Goal: Task Accomplishment & Management: Manage account settings

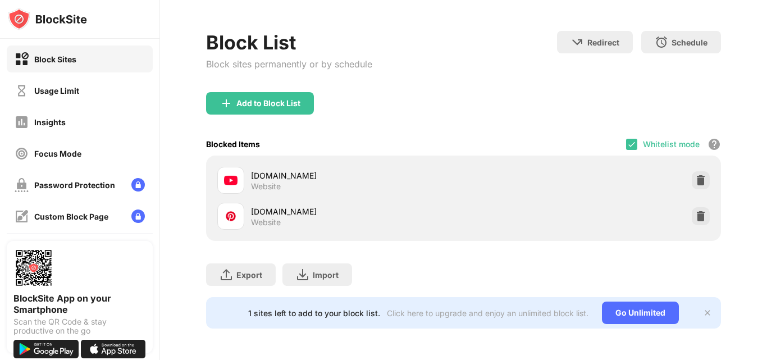
scroll to position [47, 0]
click at [273, 99] on div "Add to Block List" at bounding box center [268, 103] width 64 height 9
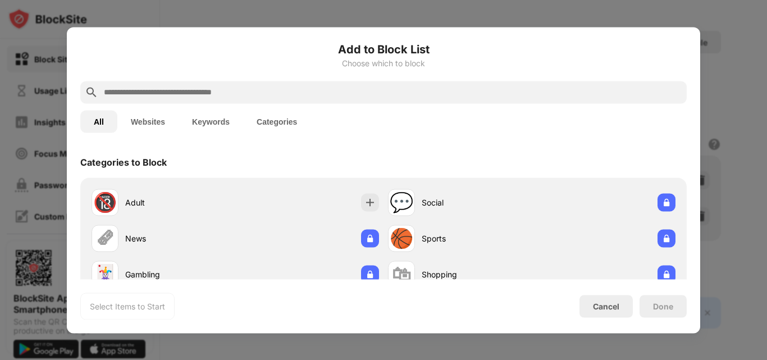
drag, startPoint x: 178, startPoint y: 115, endPoint x: 153, endPoint y: 115, distance: 25.3
click at [153, 115] on button "Websites" at bounding box center [147, 121] width 61 height 22
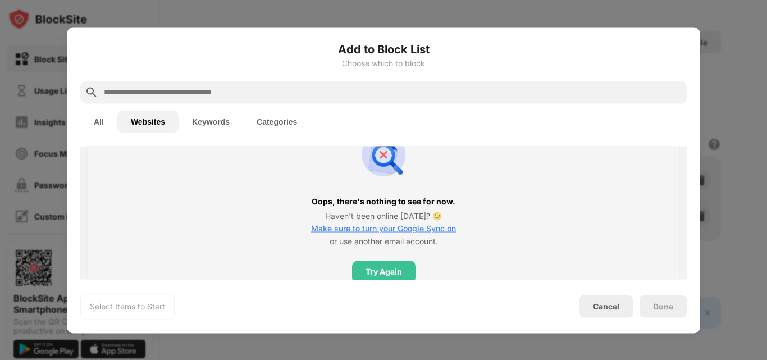
scroll to position [327, 0]
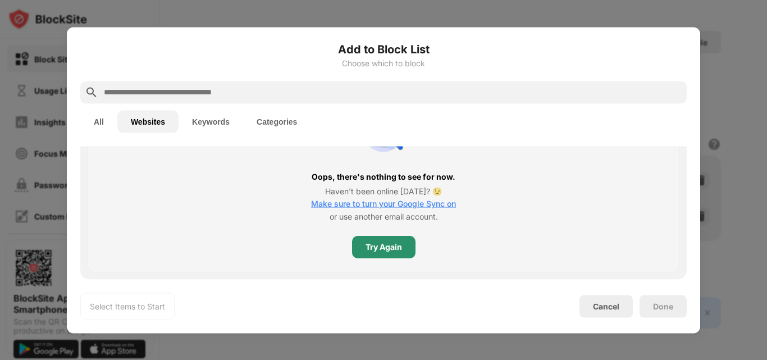
click at [375, 251] on div "Try Again" at bounding box center [383, 247] width 36 height 9
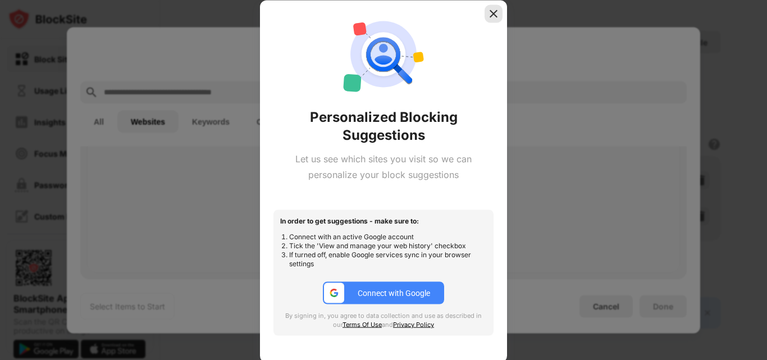
click at [488, 4] on div at bounding box center [493, 13] width 18 height 18
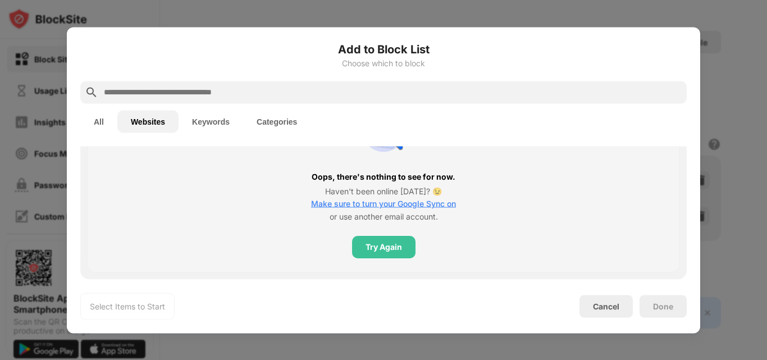
click at [86, 124] on button "All" at bounding box center [98, 121] width 37 height 22
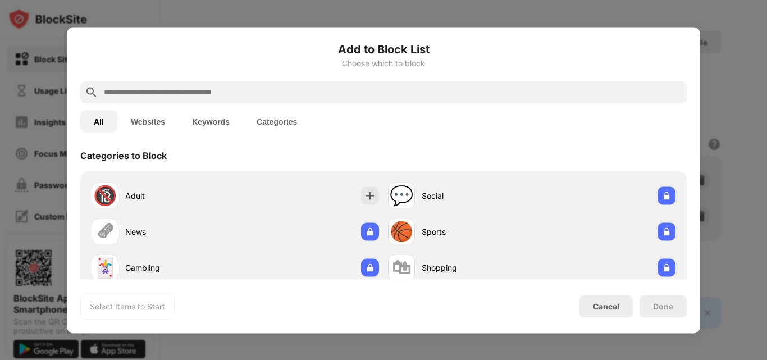
scroll to position [0, 0]
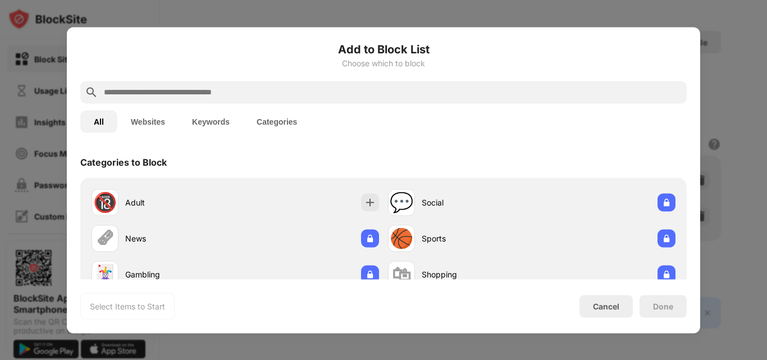
click at [203, 122] on button "Keywords" at bounding box center [211, 121] width 65 height 22
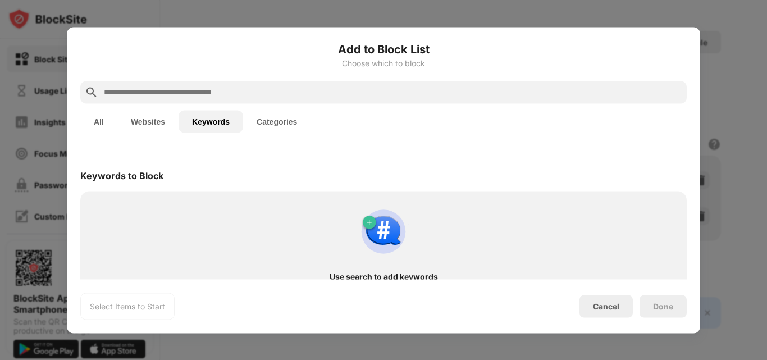
click at [92, 125] on button "All" at bounding box center [98, 121] width 37 height 22
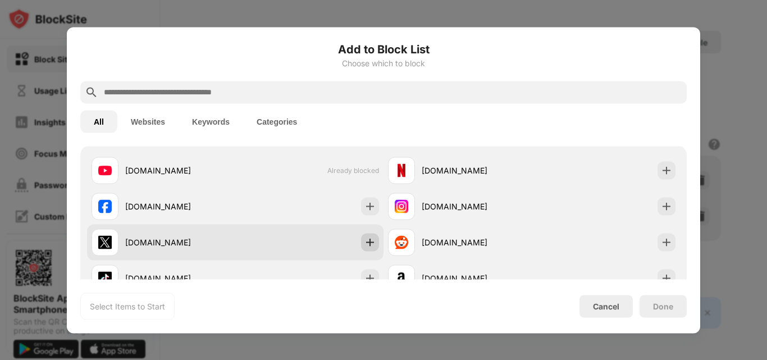
scroll to position [190, 0]
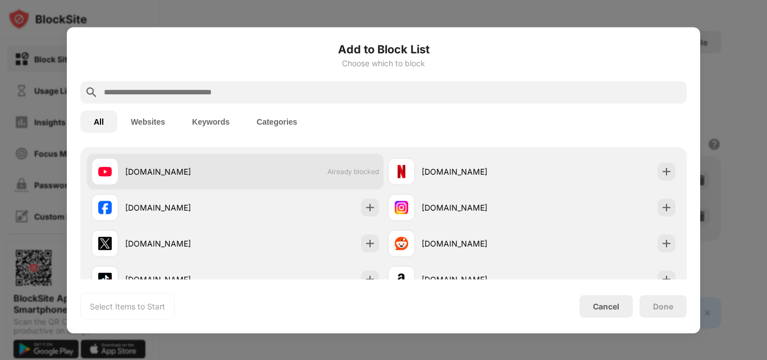
click at [351, 176] on div "youtube.com Already blocked" at bounding box center [235, 171] width 296 height 36
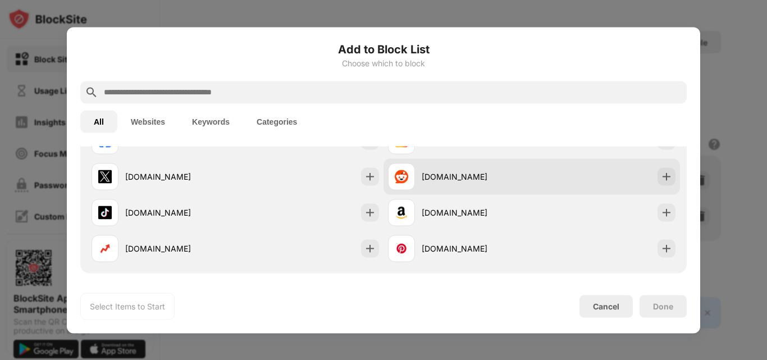
scroll to position [257, 0]
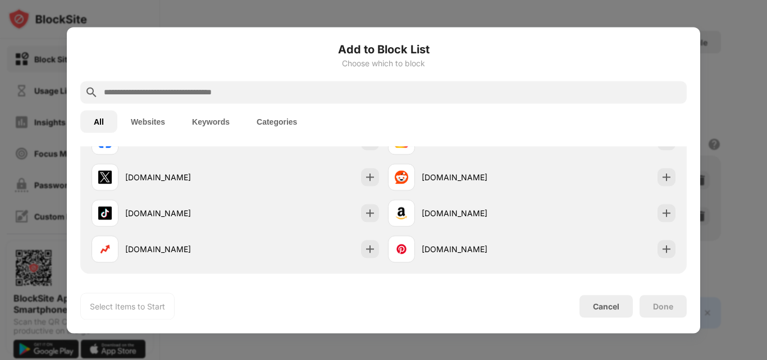
click at [278, 90] on input "text" at bounding box center [392, 91] width 579 height 13
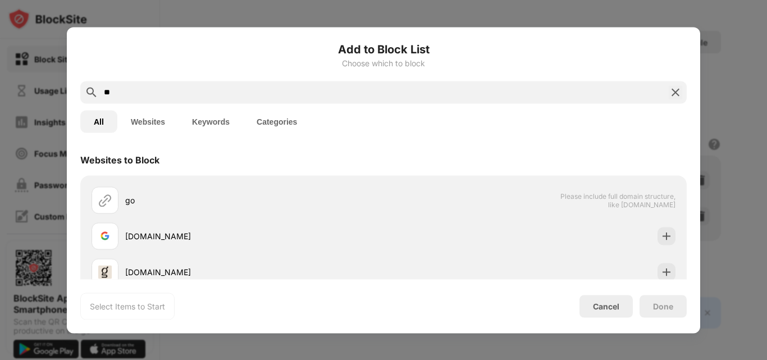
scroll to position [0, 0]
type input "**"
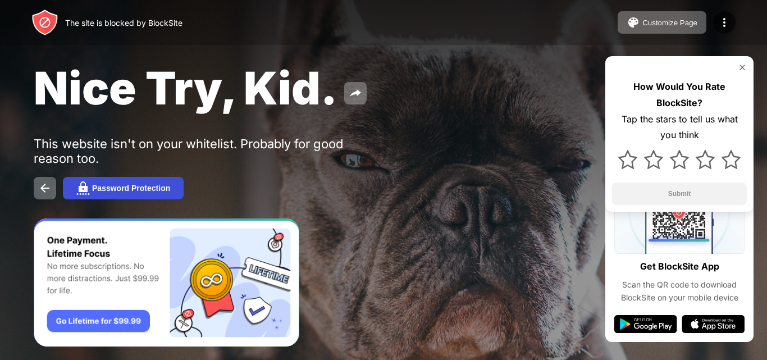
click at [150, 184] on div "Password Protection" at bounding box center [131, 188] width 78 height 9
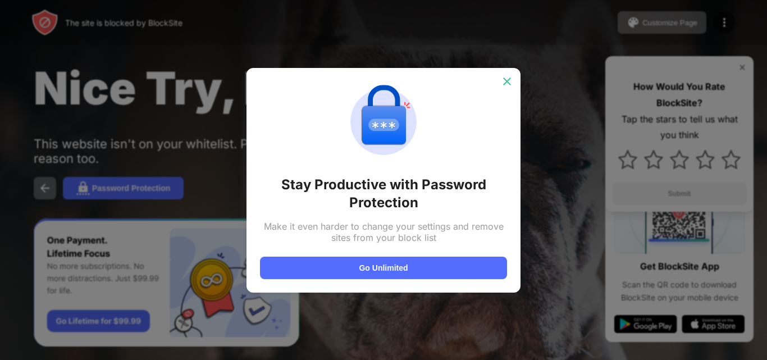
click at [506, 87] on div at bounding box center [507, 81] width 18 height 18
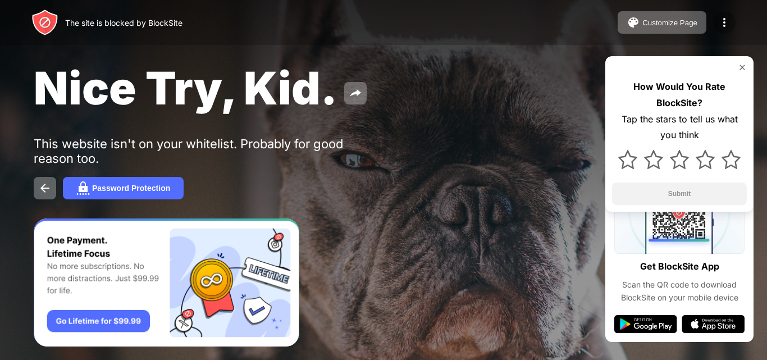
click at [727, 21] on img at bounding box center [723, 22] width 13 height 13
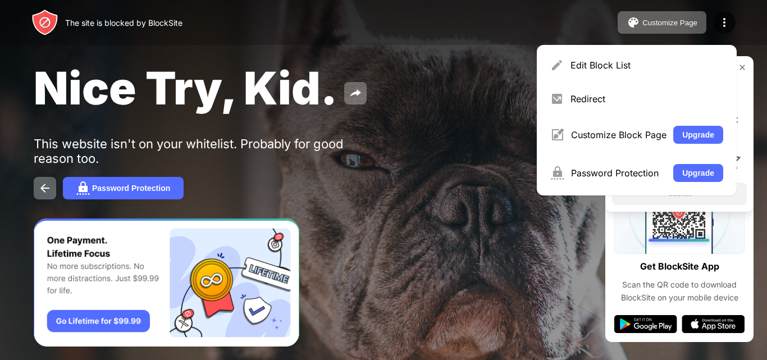
click at [673, 80] on div "Edit Block List Redirect Customize Block Page Upgrade Password Protection Upgra…" at bounding box center [637, 120] width 200 height 150
click at [643, 58] on div "Edit Block List" at bounding box center [636, 65] width 186 height 27
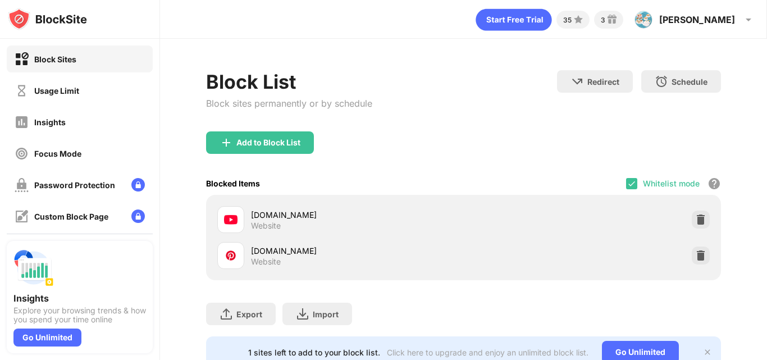
click at [647, 182] on div "Whitelist mode" at bounding box center [671, 184] width 57 height 10
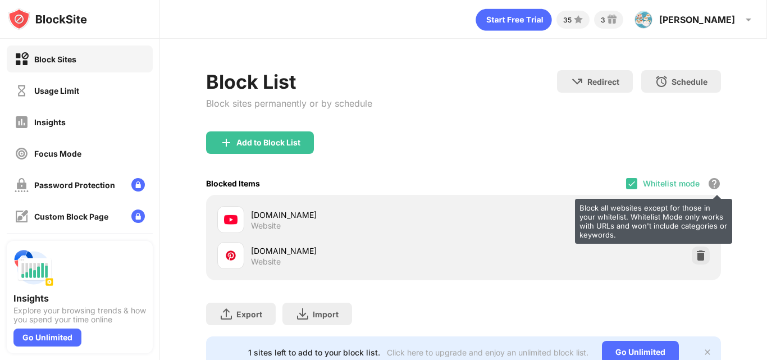
click at [707, 181] on div "Block all websites except for those in your whitelist. Whitelist Mode only work…" at bounding box center [713, 183] width 13 height 13
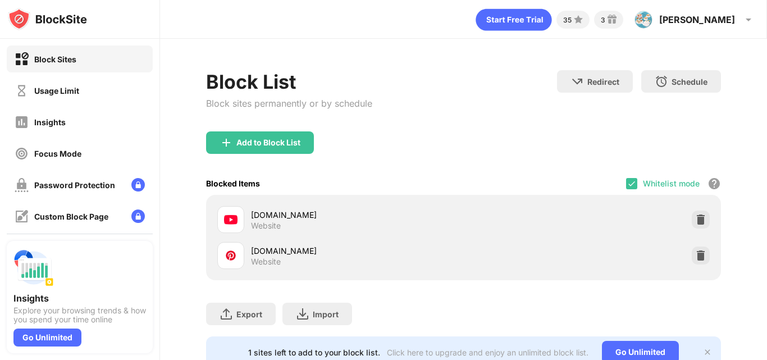
click at [679, 186] on div "Whitelist mode" at bounding box center [671, 184] width 57 height 10
click at [627, 185] on img at bounding box center [631, 183] width 9 height 9
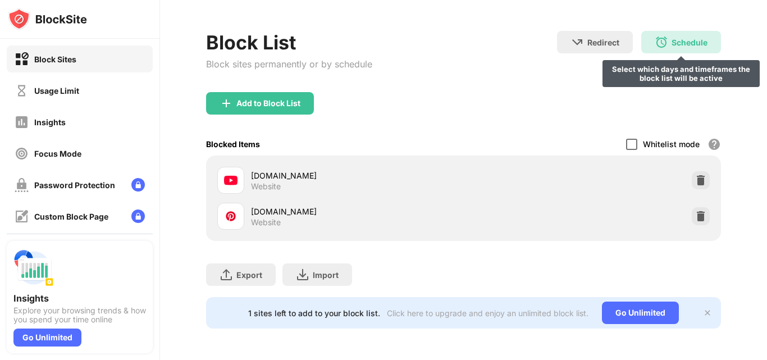
click at [655, 38] on img at bounding box center [661, 41] width 13 height 13
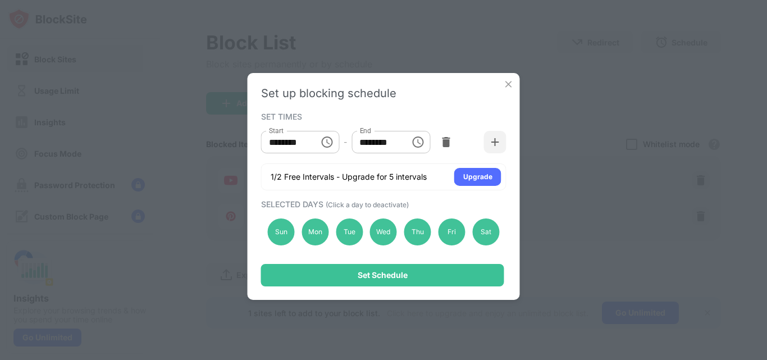
click at [506, 83] on img at bounding box center [508, 84] width 11 height 11
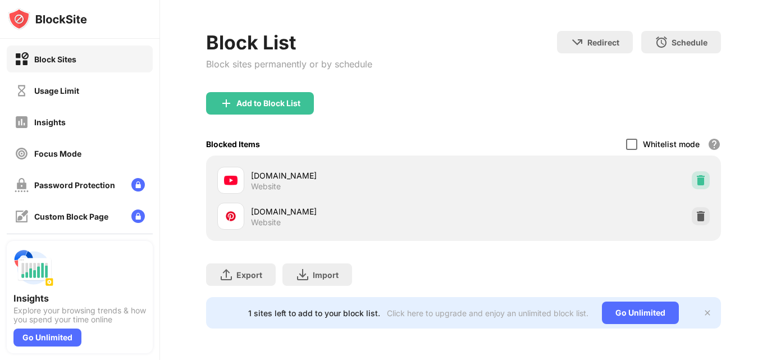
click at [696, 175] on img at bounding box center [700, 180] width 11 height 11
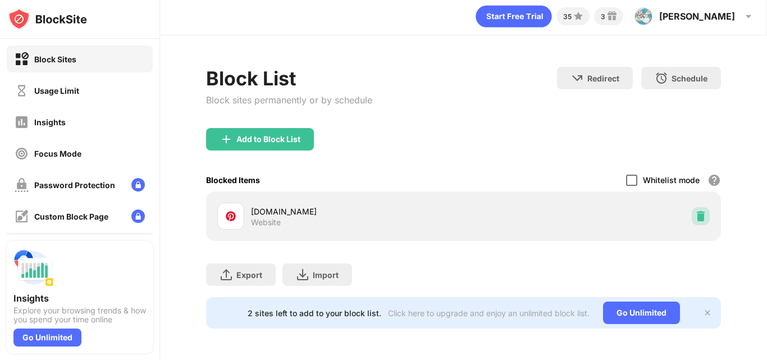
click at [692, 207] on div at bounding box center [701, 216] width 18 height 18
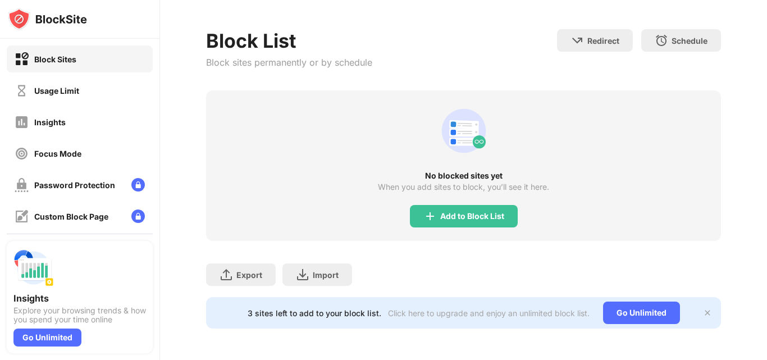
scroll to position [0, 0]
